Goal: Transaction & Acquisition: Obtain resource

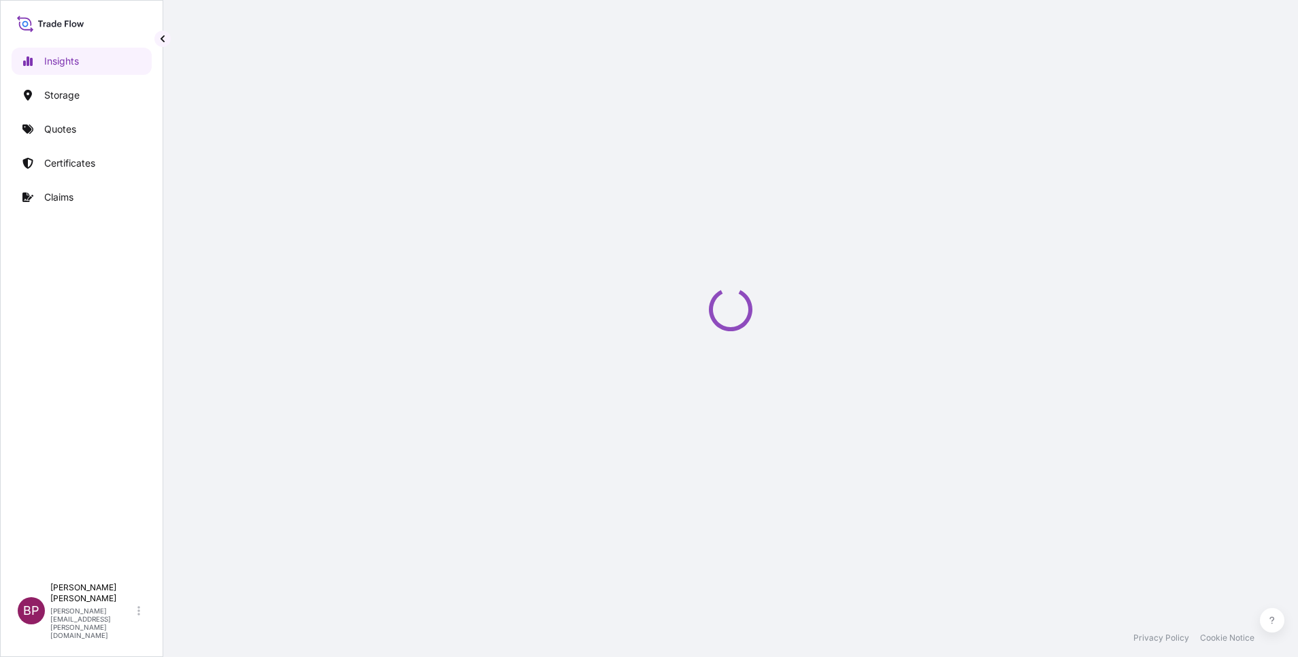
select select "2025"
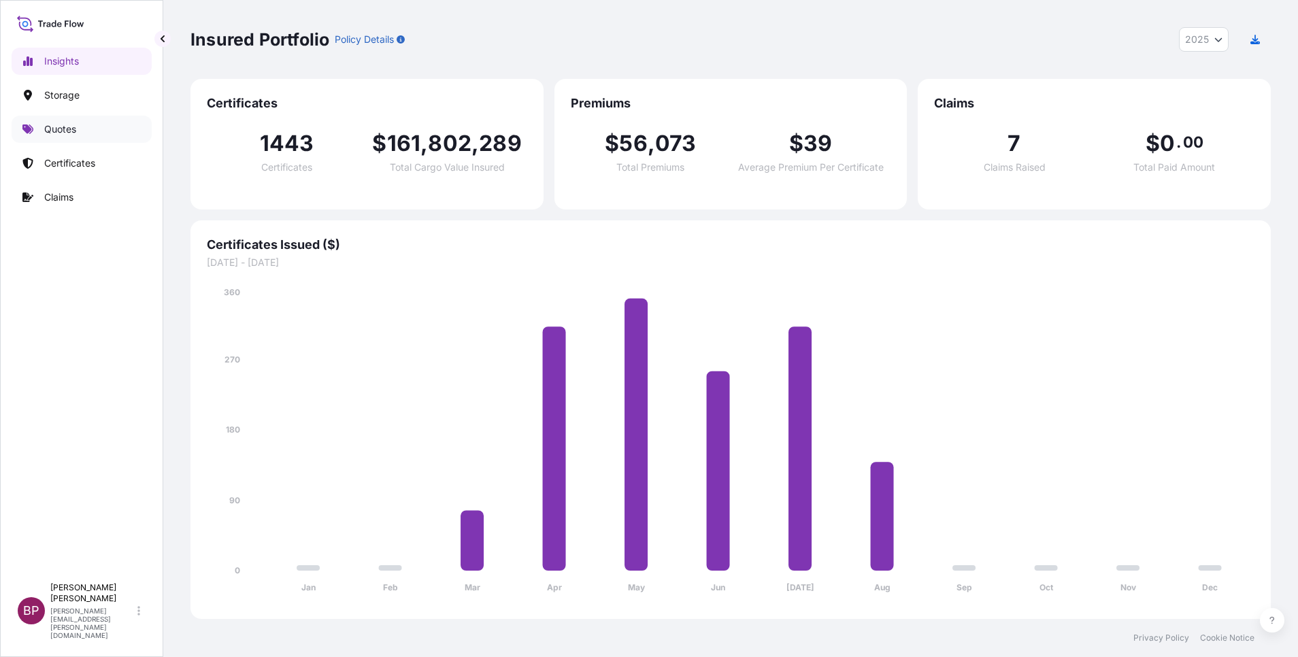
click at [73, 140] on link "Quotes" at bounding box center [82, 129] width 140 height 27
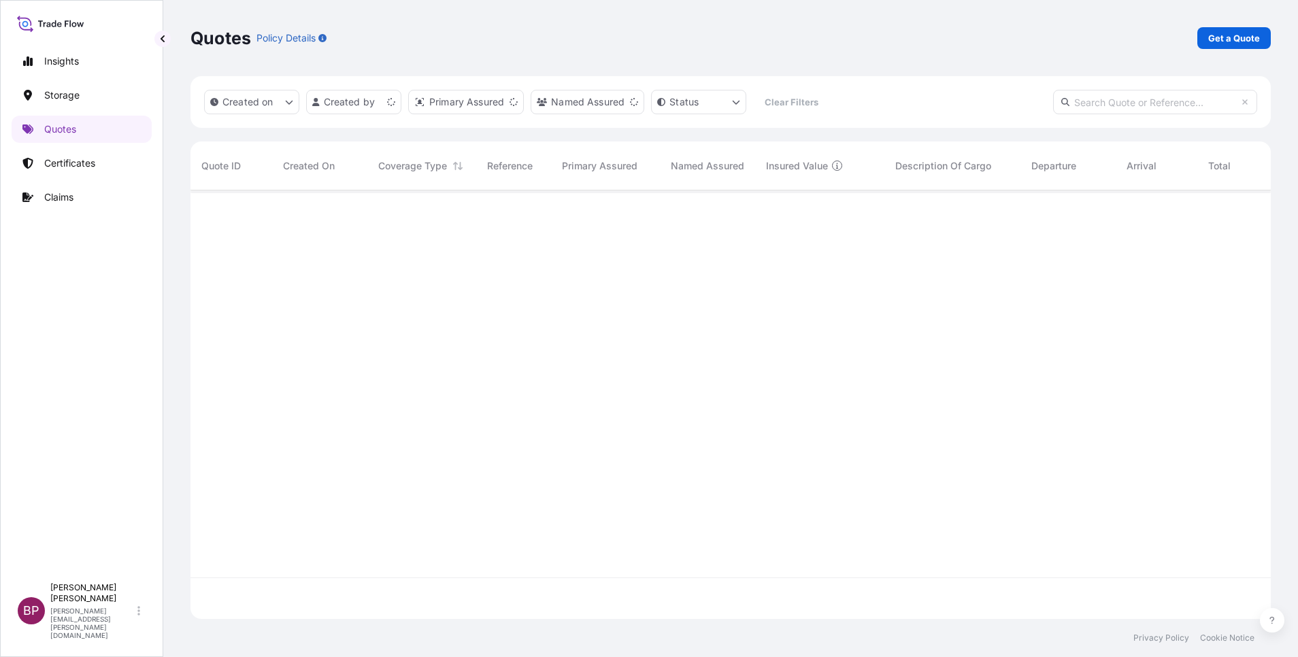
scroll to position [420, 1064]
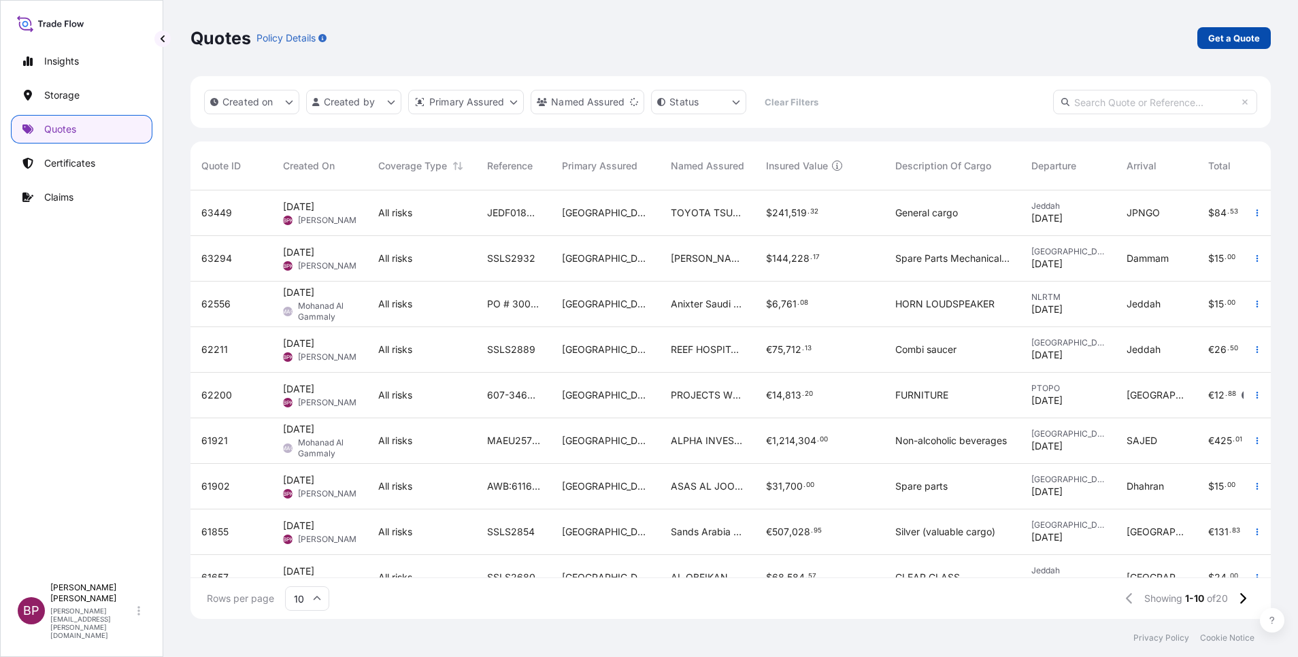
click at [865, 38] on p "Get a Quote" at bounding box center [1234, 38] width 52 height 14
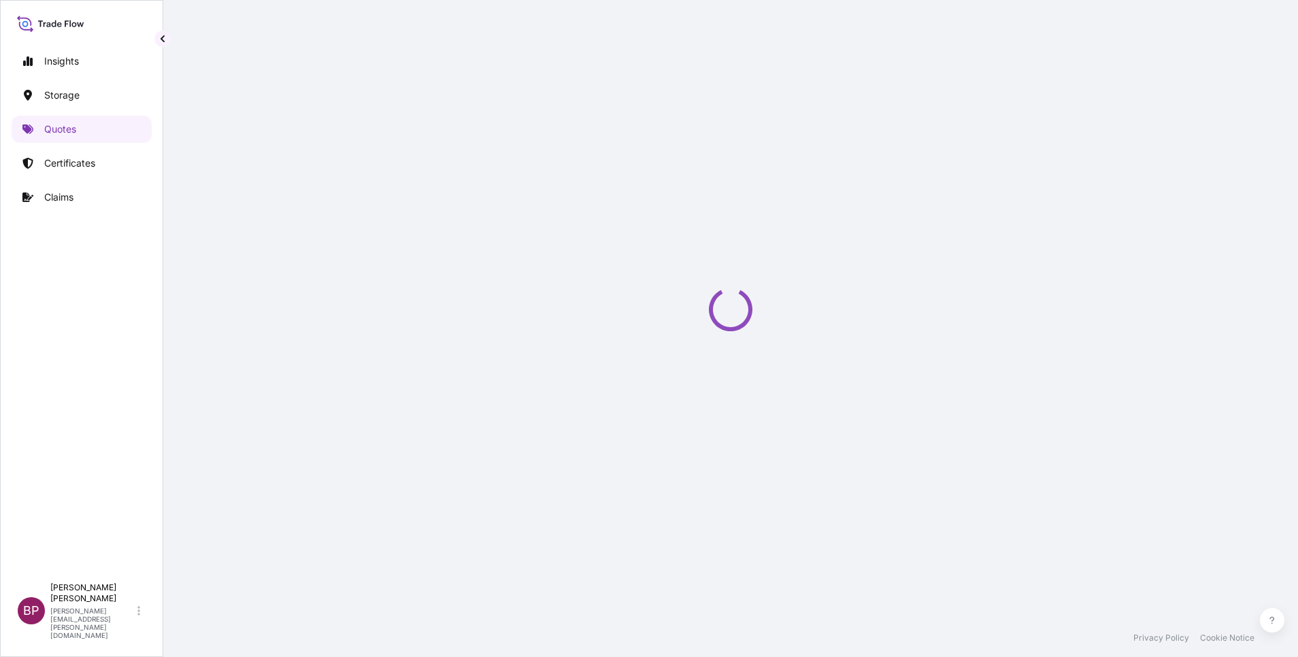
select select "Road / Inland"
select select "Water"
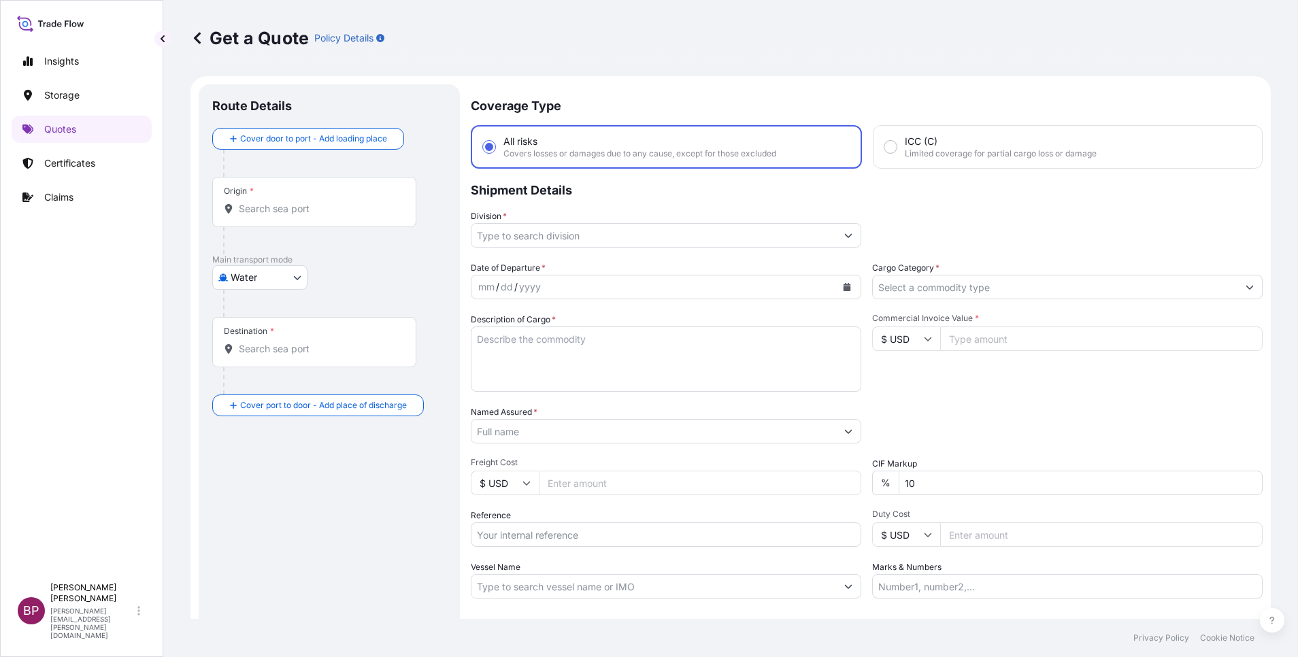
scroll to position [22, 0]
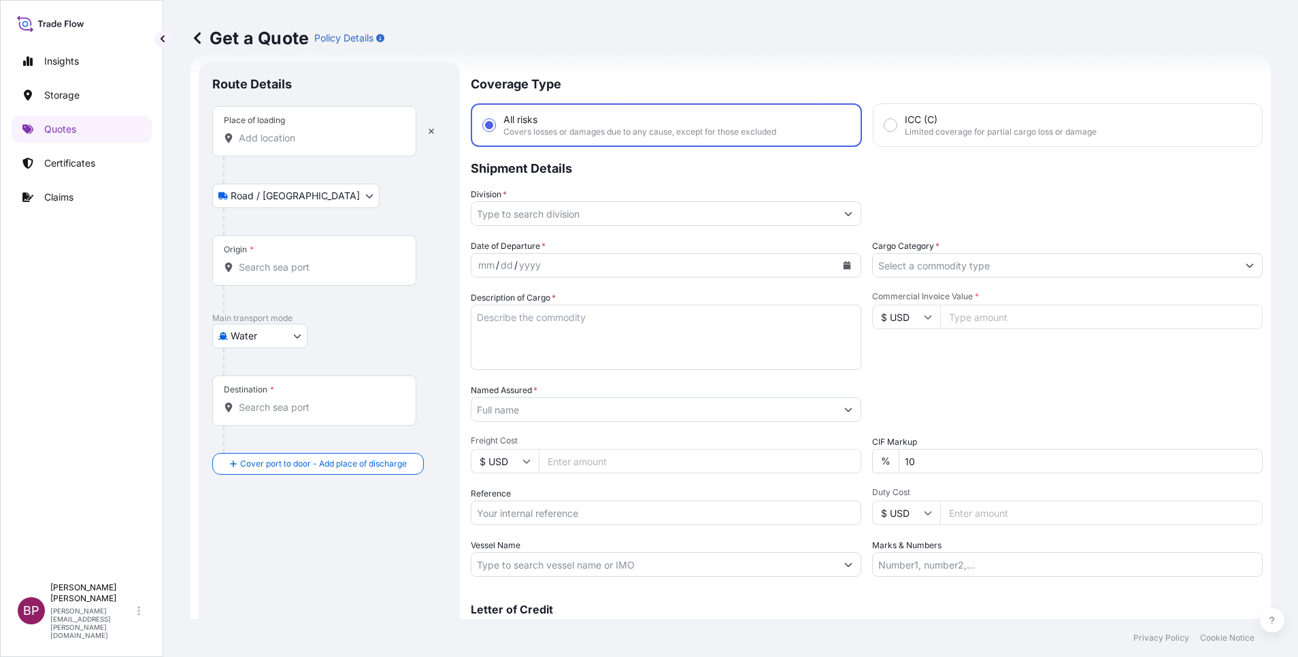
click at [295, 140] on input "Place of loading" at bounding box center [319, 138] width 161 height 14
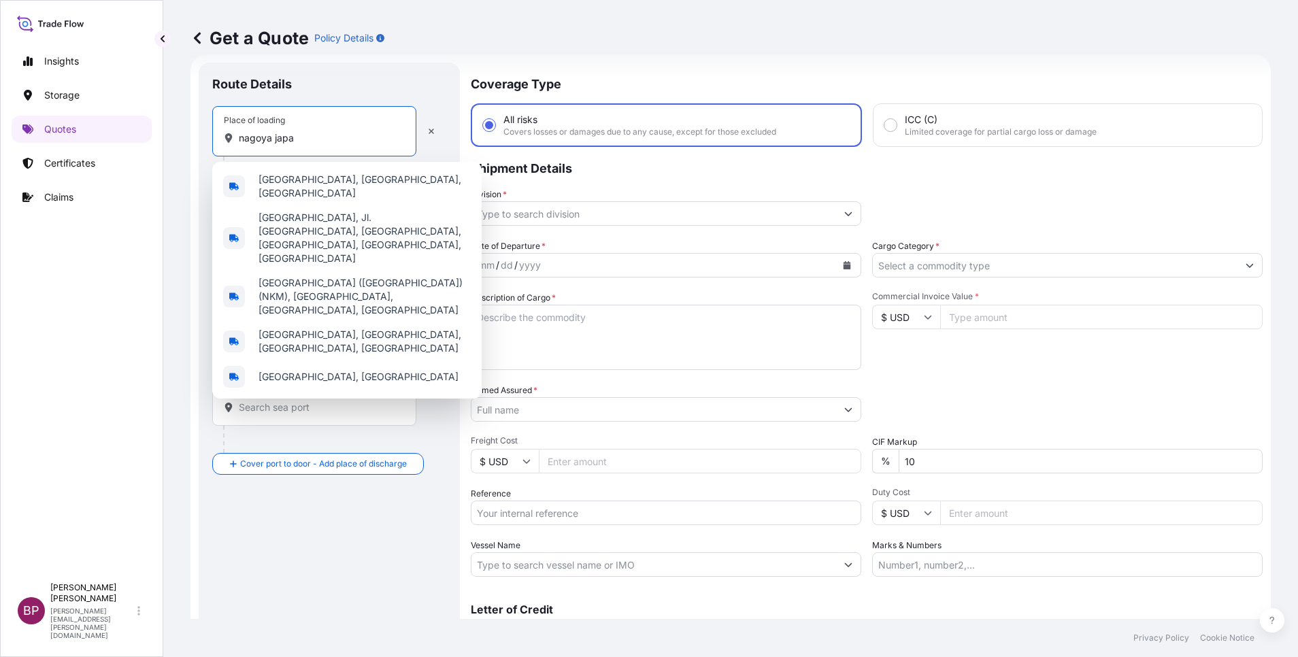
type input "nagoya japan"
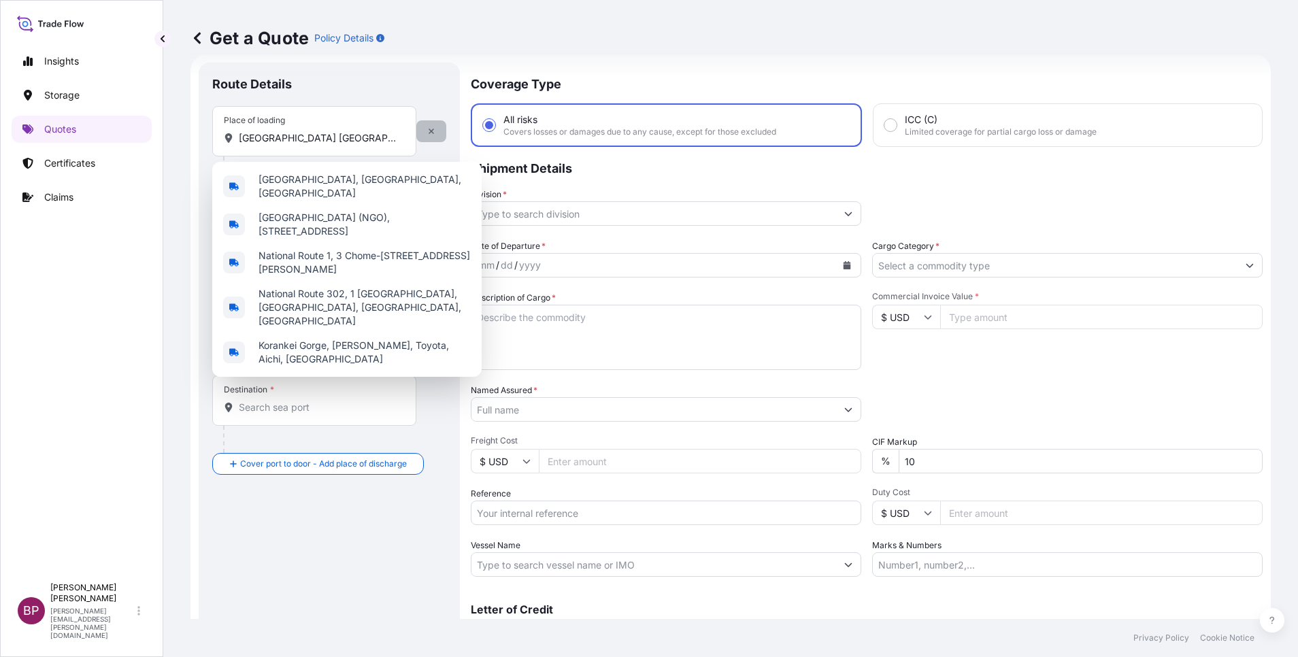
click at [429, 133] on icon "button" at bounding box center [431, 131] width 5 height 5
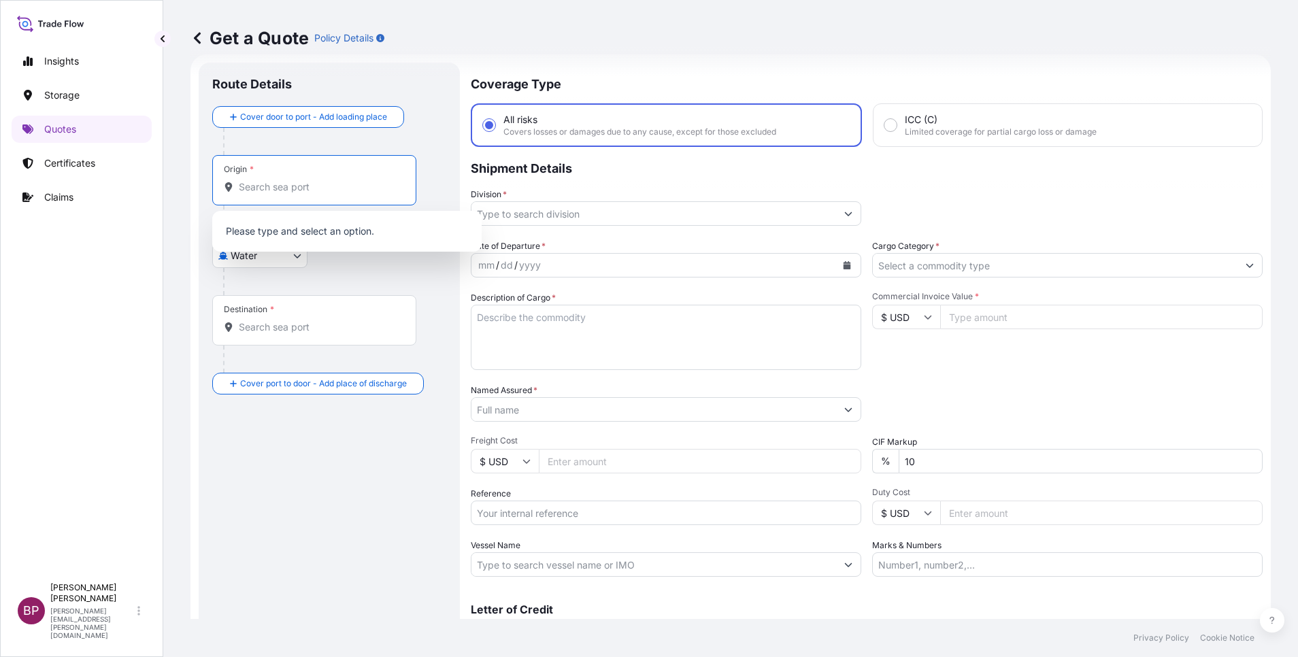
click at [299, 187] on input "Origin *" at bounding box center [319, 187] width 161 height 14
type input "j"
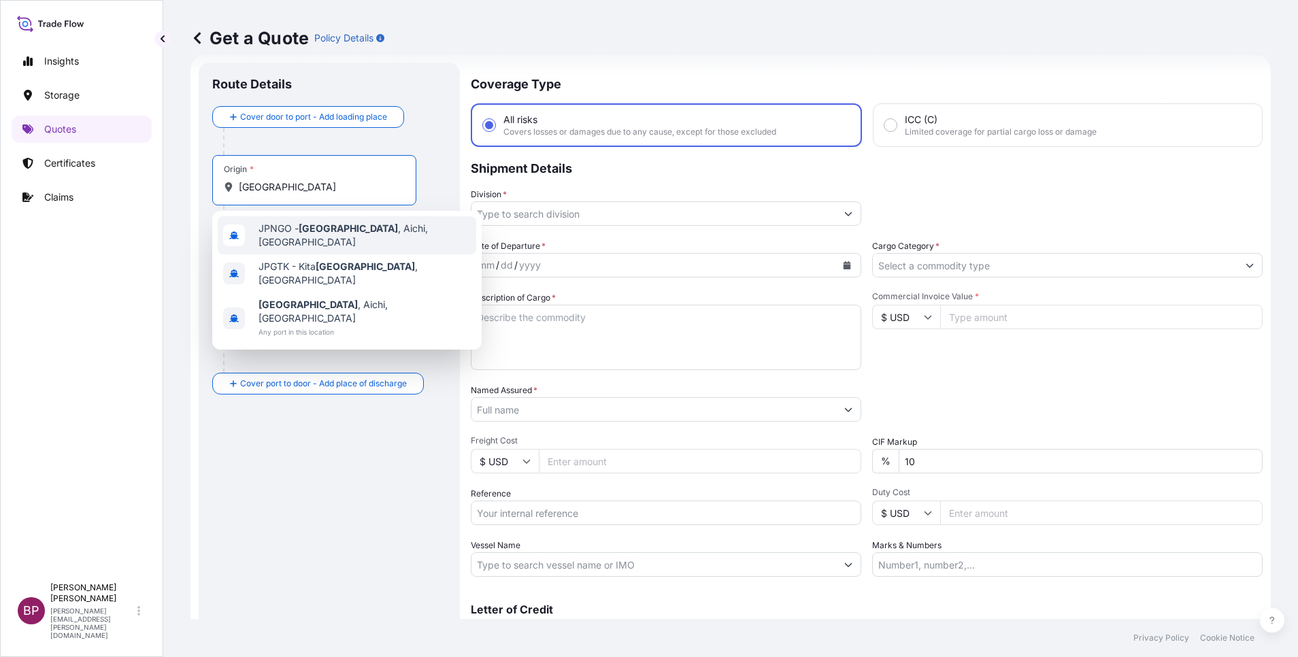
click at [345, 184] on input "nagoya" at bounding box center [319, 187] width 161 height 14
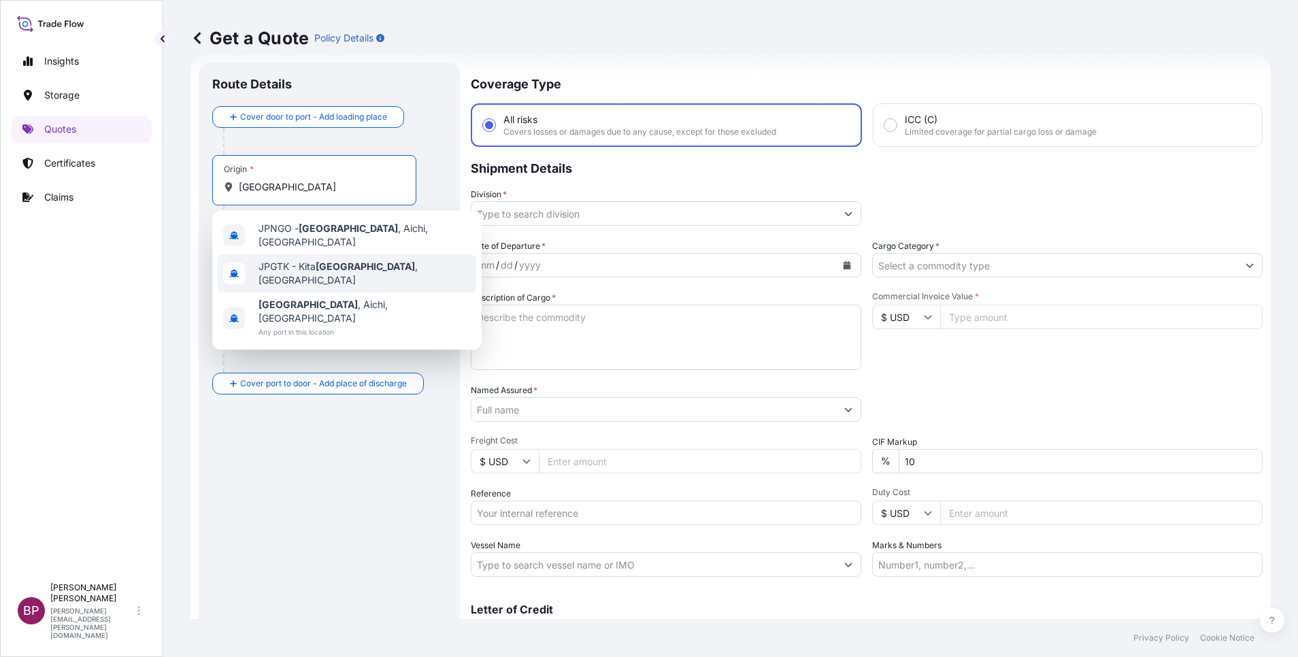
click at [329, 437] on div "Route Details Cover door to port - Add loading place Place of loading Road / In…" at bounding box center [329, 370] width 234 height 588
drag, startPoint x: 319, startPoint y: 182, endPoint x: 92, endPoint y: 182, distance: 227.2
click at [87, 169] on div "Insights Storage Quotes Certificates Claims BP Bobby Paul Kurian bobby.paul@psa…" at bounding box center [649, 328] width 1298 height 657
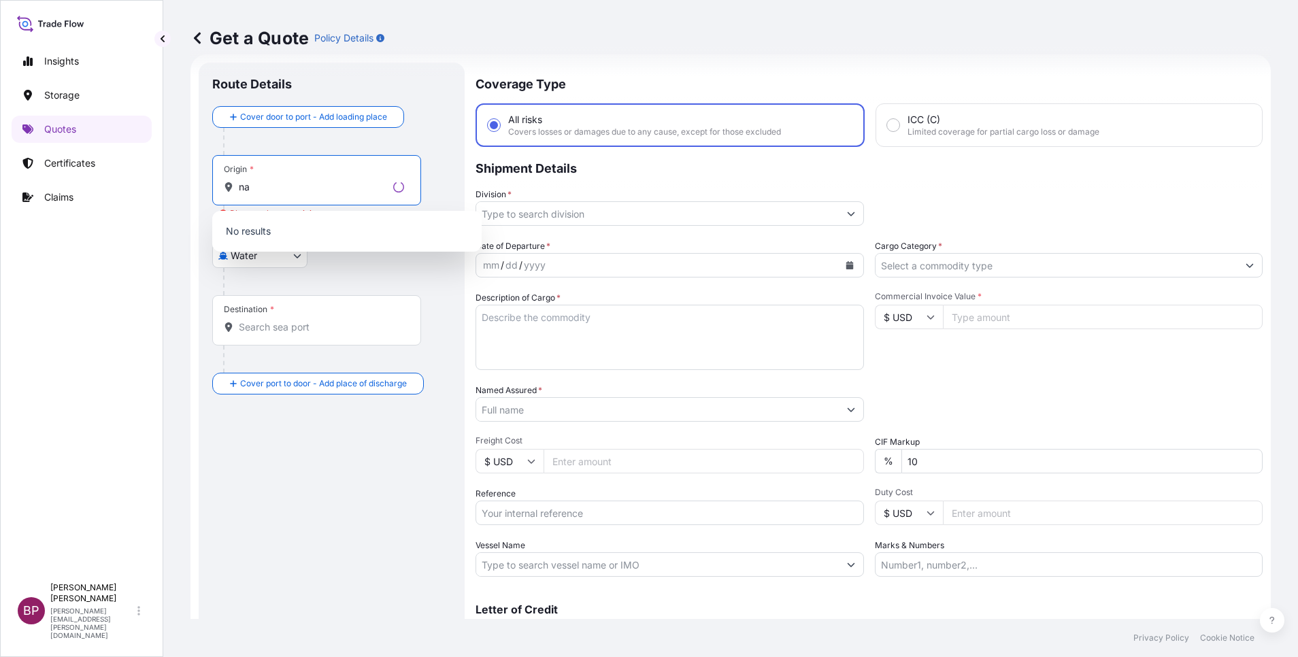
type input "n"
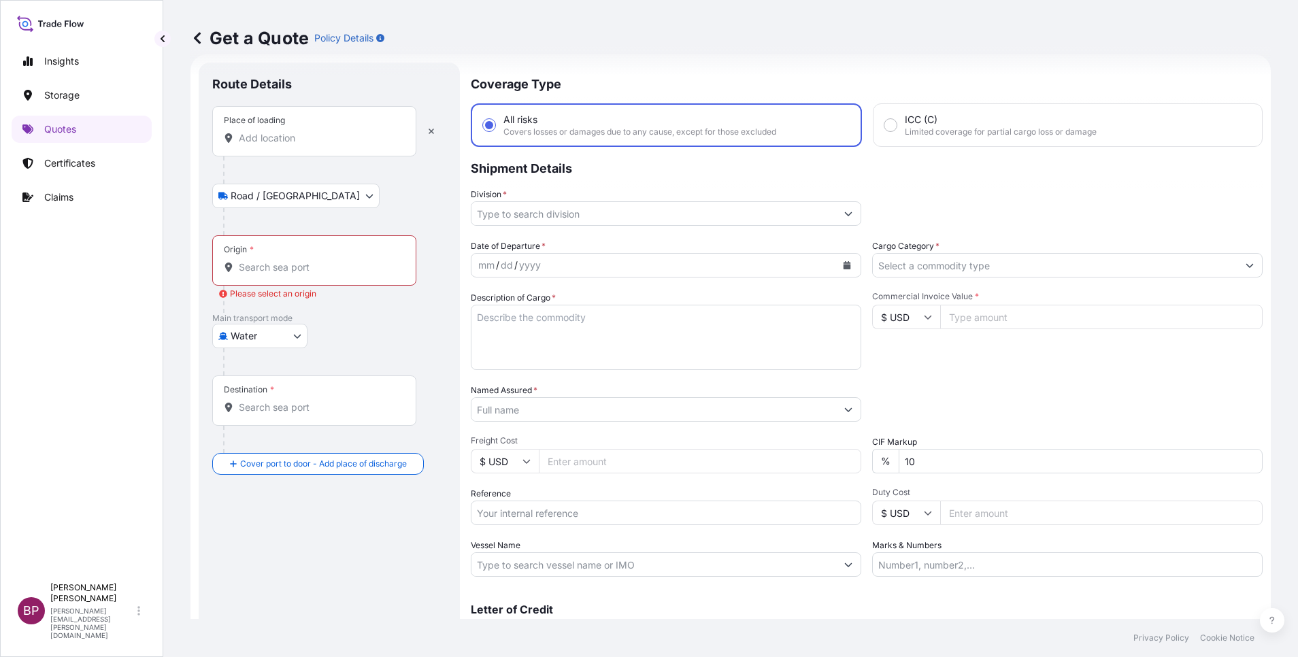
click at [324, 141] on input "Place of loading" at bounding box center [319, 138] width 161 height 14
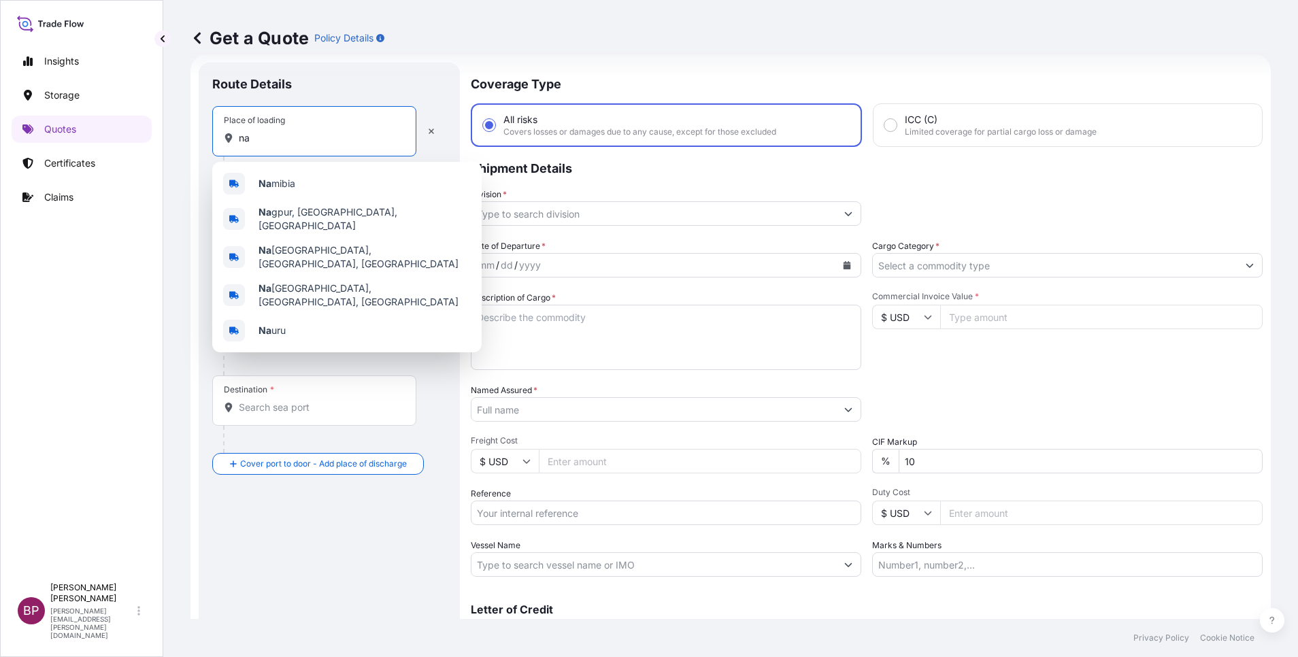
type input "n"
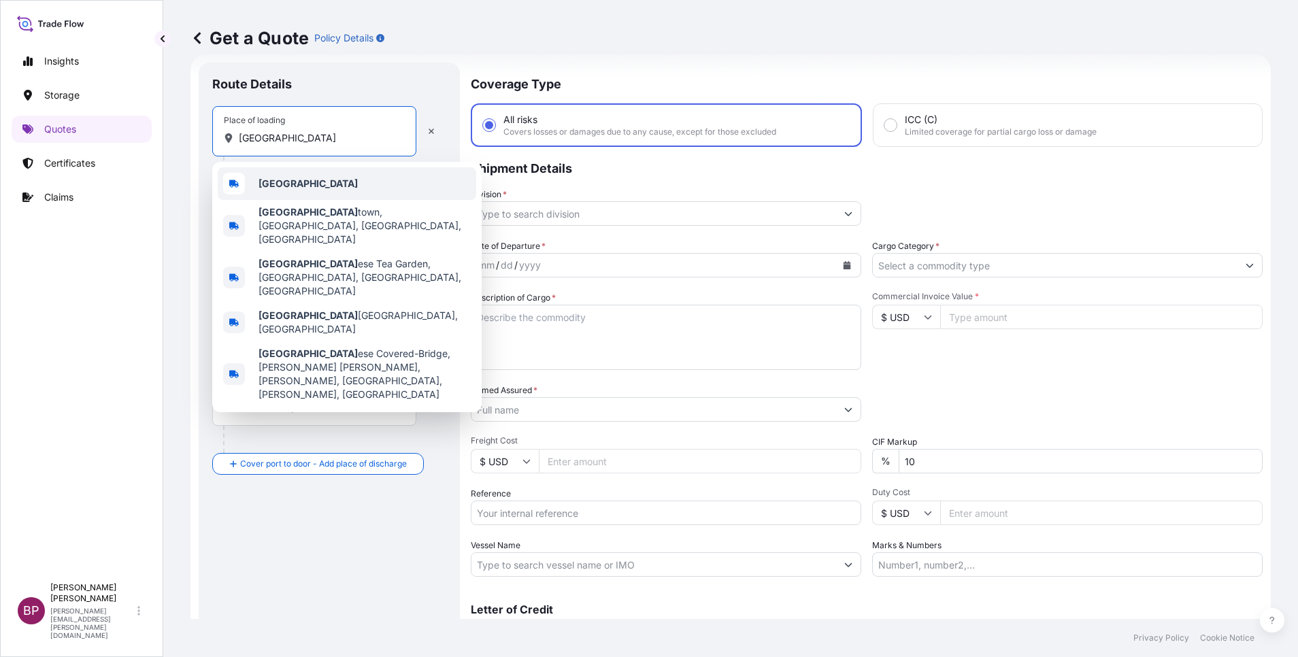
click at [324, 191] on div "Japan" at bounding box center [347, 183] width 258 height 33
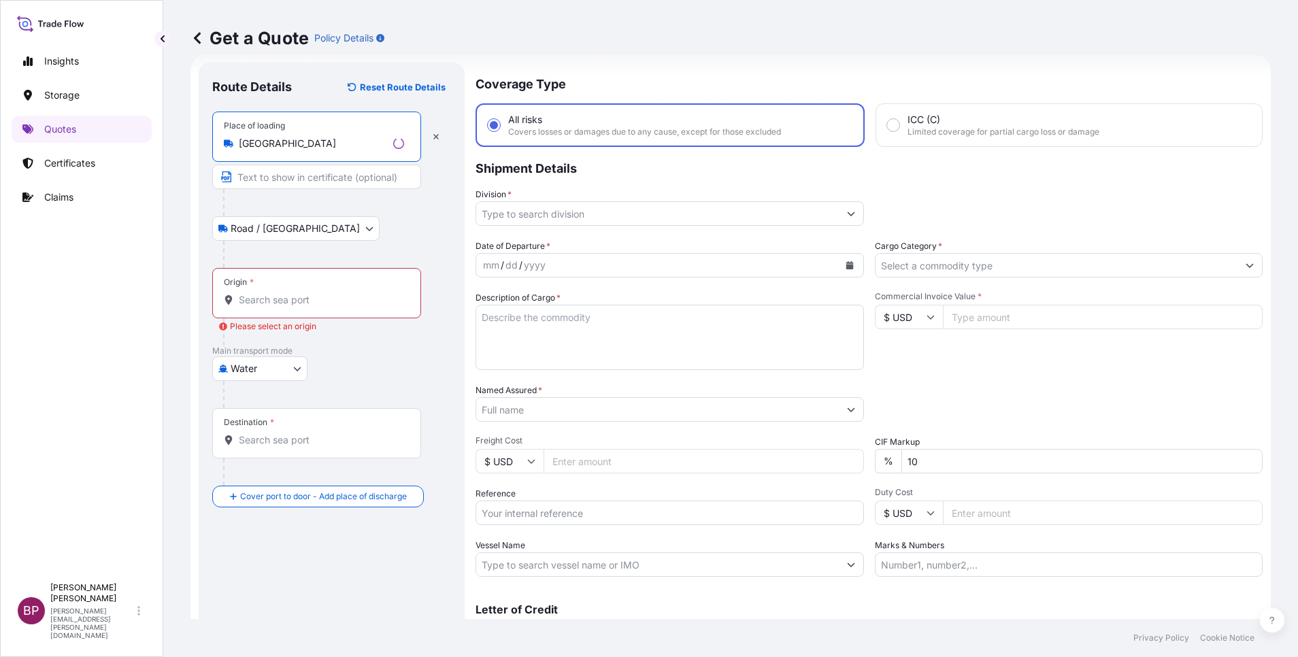
type input "Japan"
click at [301, 305] on input "Origin * Please select an origin" at bounding box center [321, 300] width 165 height 14
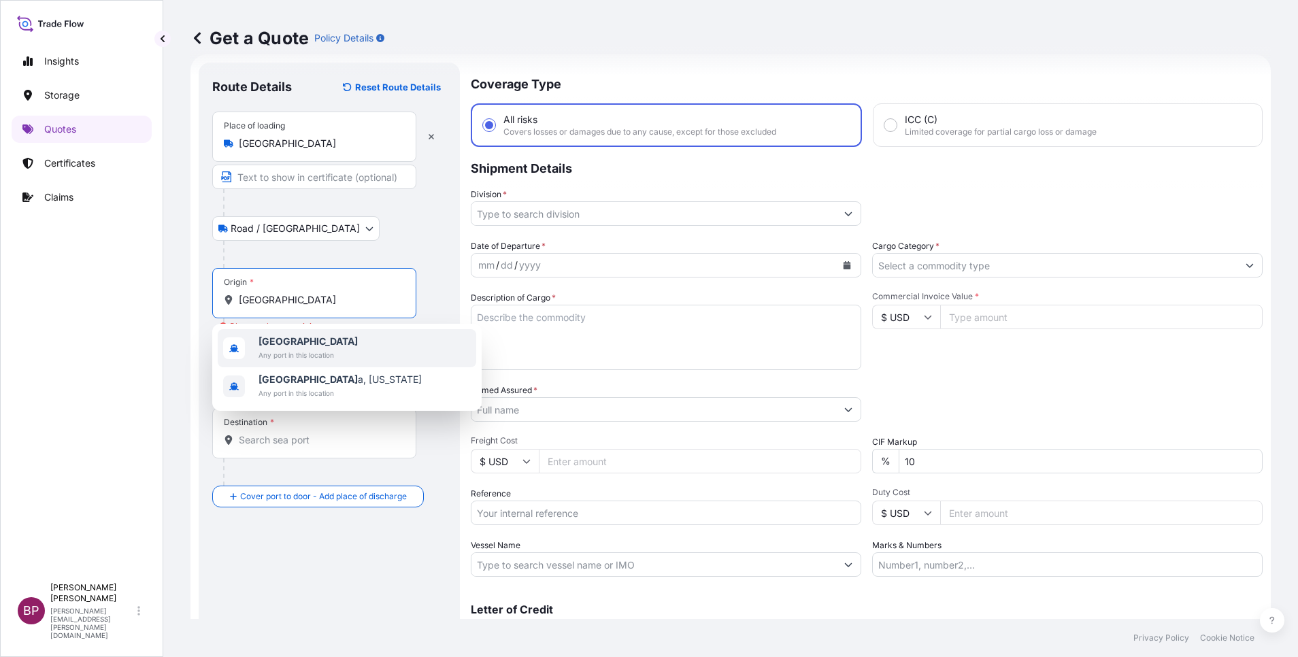
click at [297, 341] on span "Japan" at bounding box center [307, 342] width 99 height 14
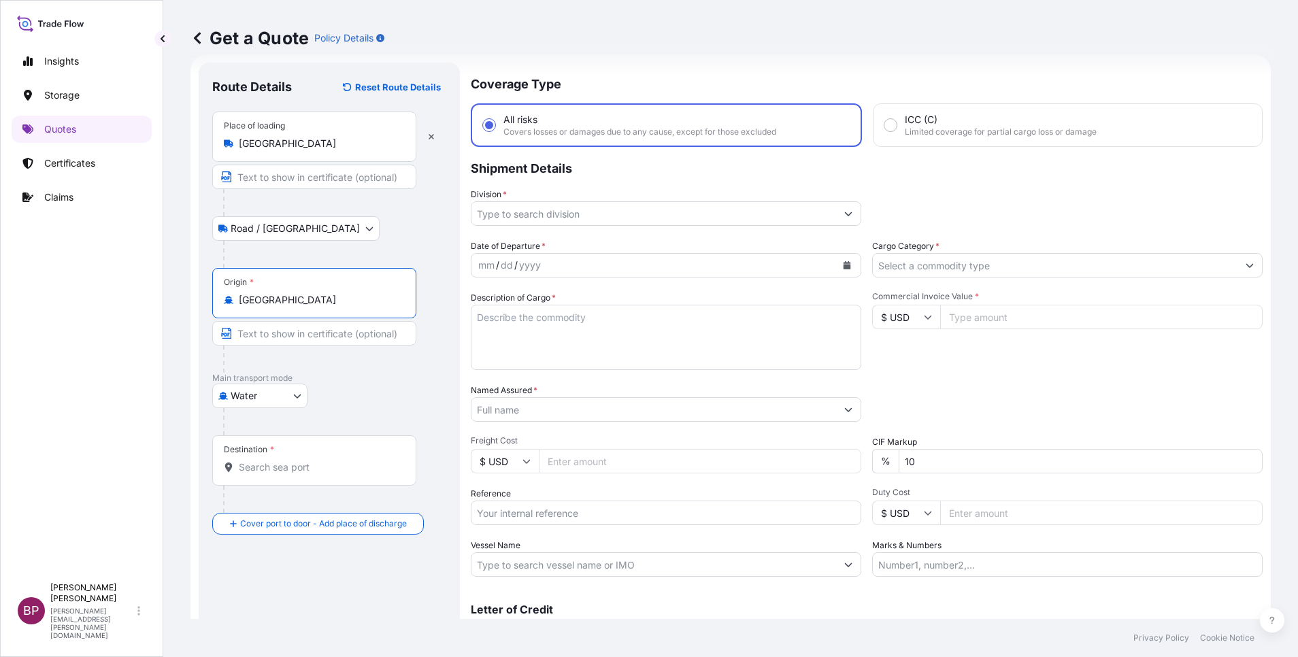
type input "Japan"
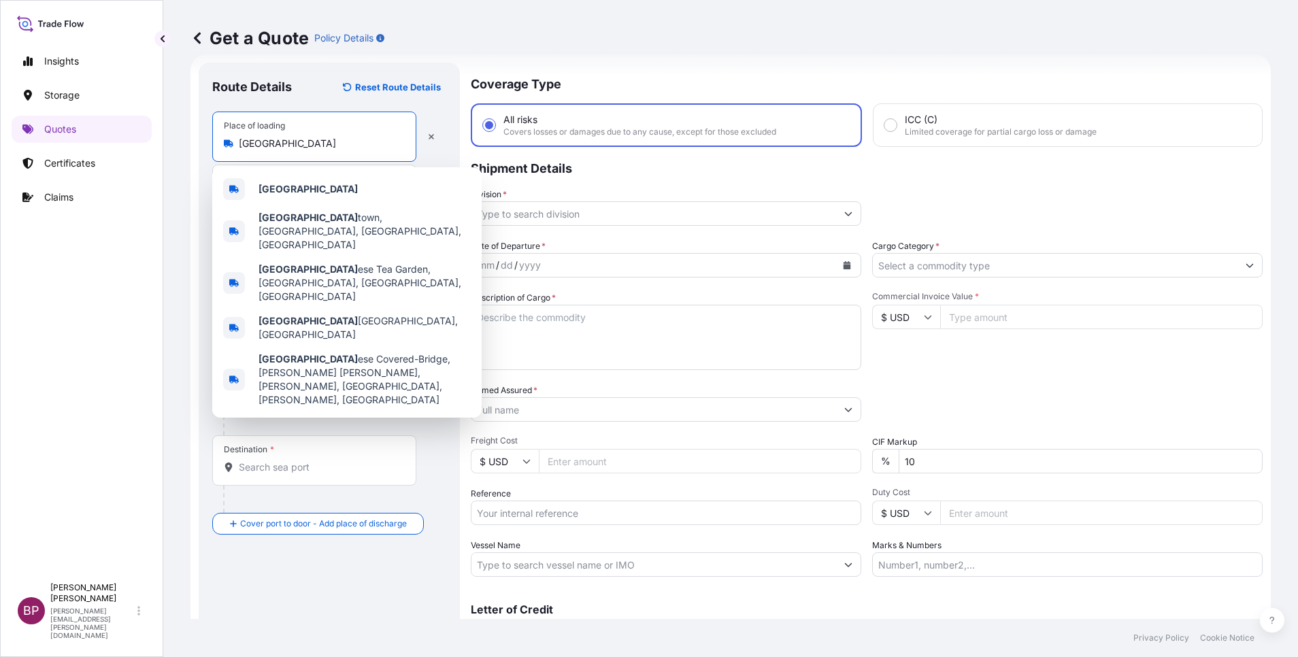
drag, startPoint x: 311, startPoint y: 146, endPoint x: 131, endPoint y: 123, distance: 181.1
click at [131, 123] on div "Insights Storage Quotes Certificates Claims BP Bobby Paul Kurian bobby.paul@psa…" at bounding box center [649, 328] width 1298 height 657
